Goal: Ask a question: Seek information or help from site administrators or community

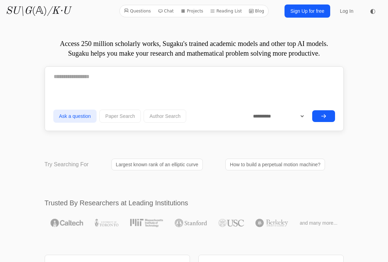
click at [161, 54] on p "Access 250 million scholarly works, Sugaku's trained academic models and other …" at bounding box center [194, 48] width 299 height 19
click at [161, 55] on p "Access 250 million scholarly works, Sugaku's trained academic models and other …" at bounding box center [194, 48] width 299 height 19
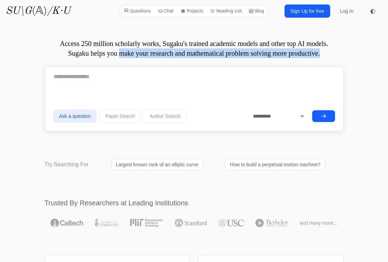
click at [161, 55] on p "Access 250 million scholarly works, Sugaku's trained academic models and other …" at bounding box center [194, 48] width 299 height 19
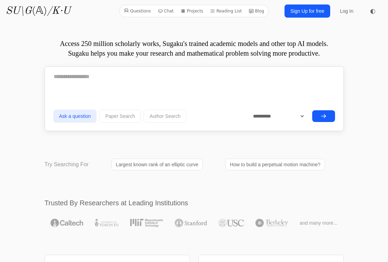
click at [103, 104] on form "**********" at bounding box center [194, 96] width 282 height 57
click at [102, 86] on div at bounding box center [194, 79] width 282 height 23
click at [100, 75] on textarea at bounding box center [194, 76] width 282 height 17
